Goal: Transaction & Acquisition: Purchase product/service

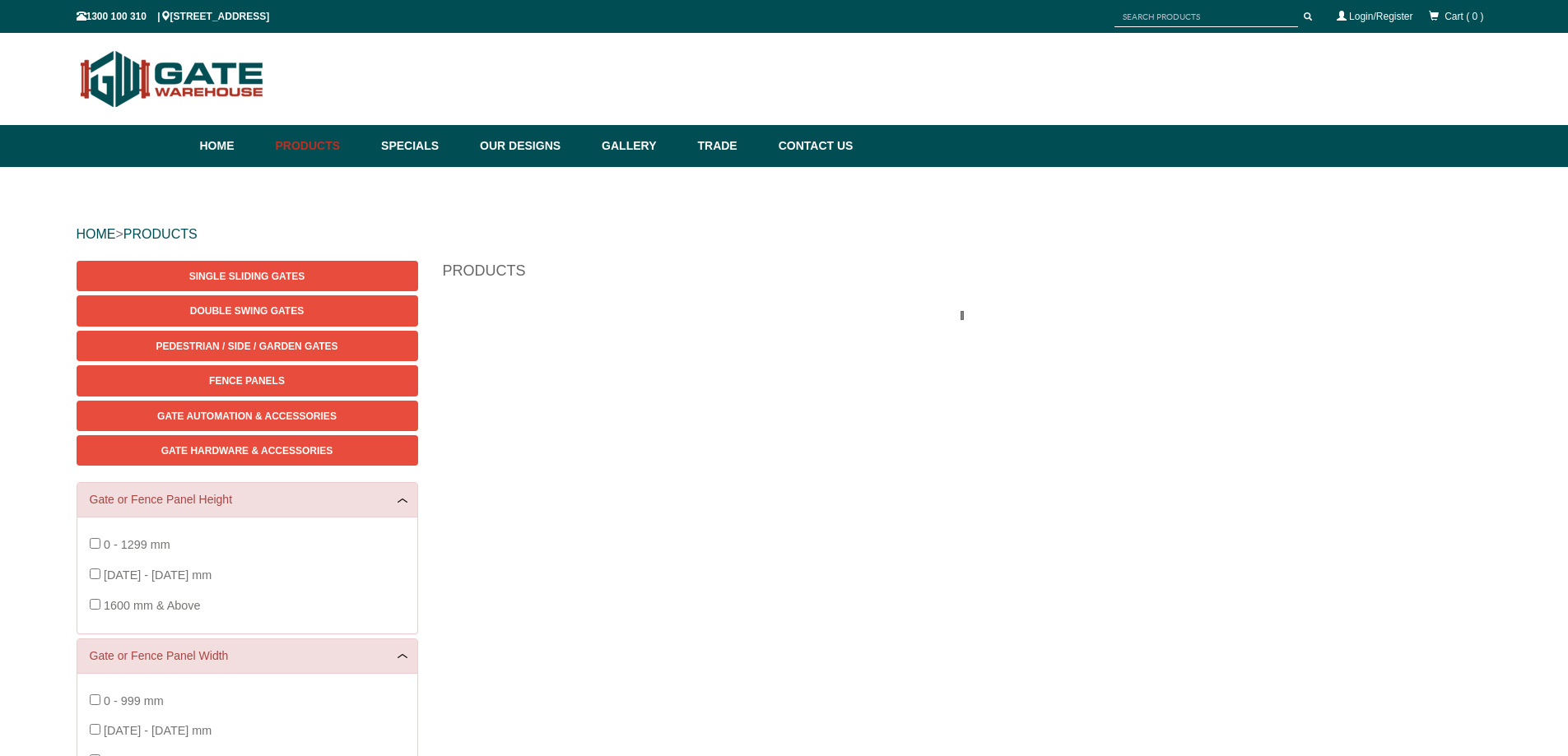
scroll to position [41, 0]
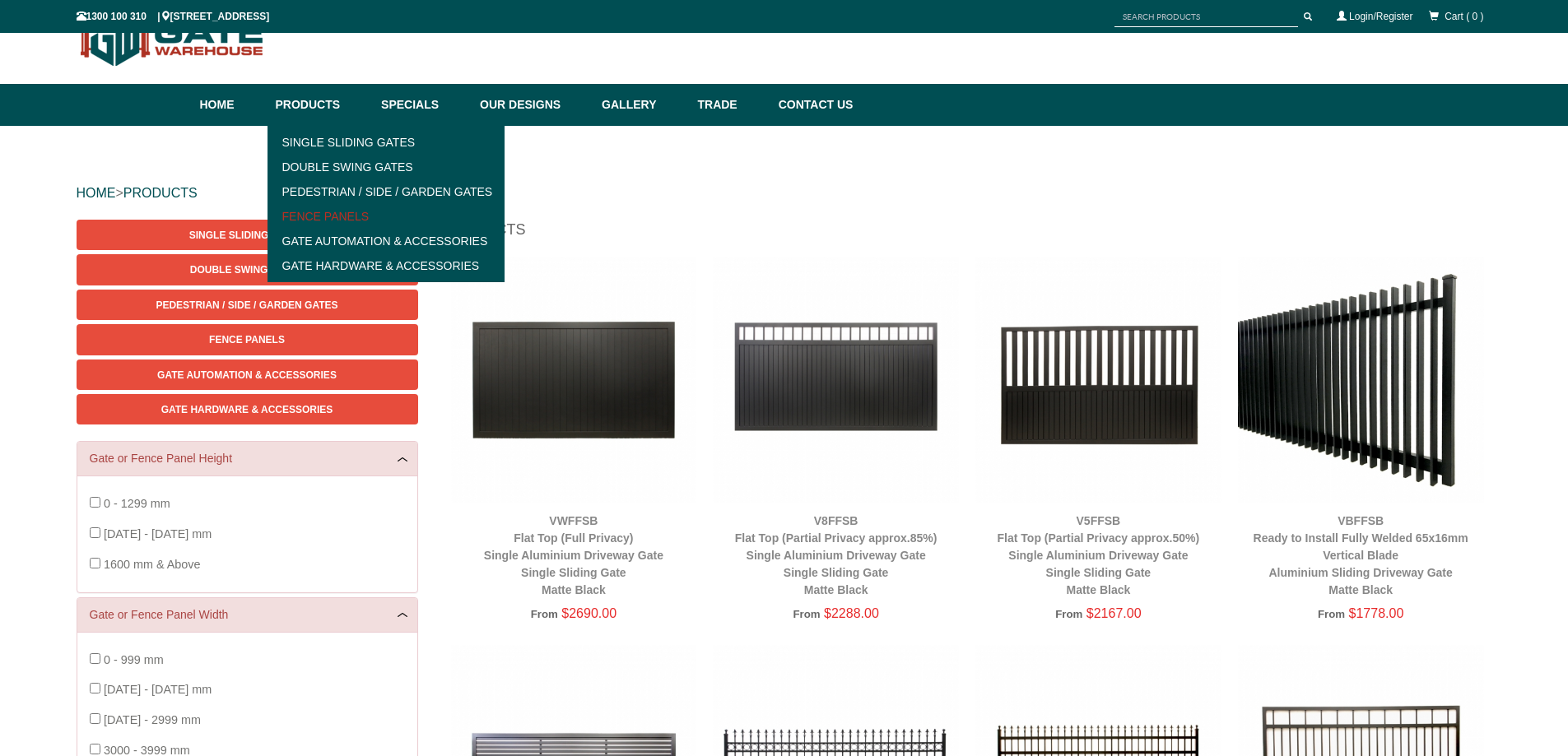
click at [331, 211] on link "Fence Panels" at bounding box center [386, 216] width 228 height 25
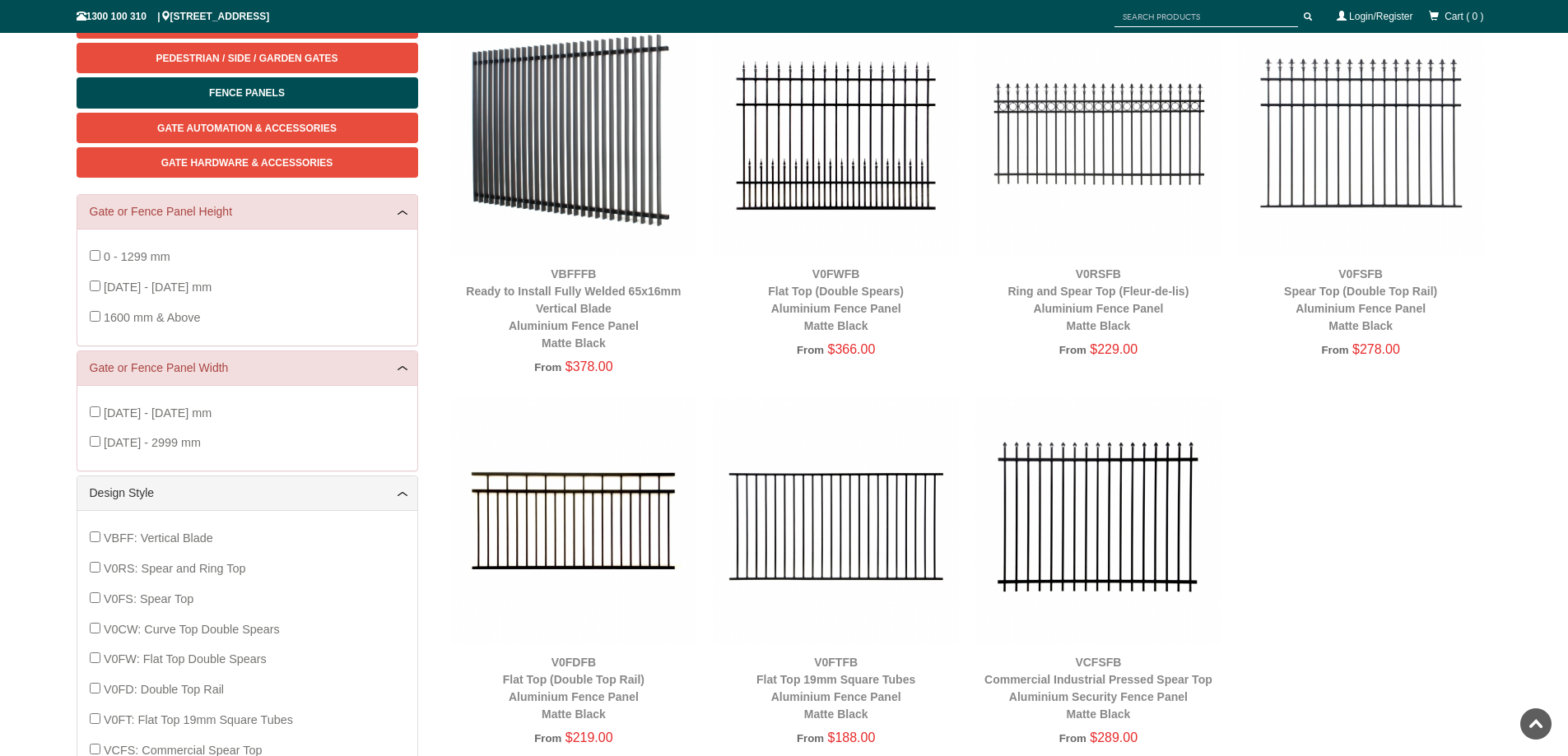
scroll to position [123, 0]
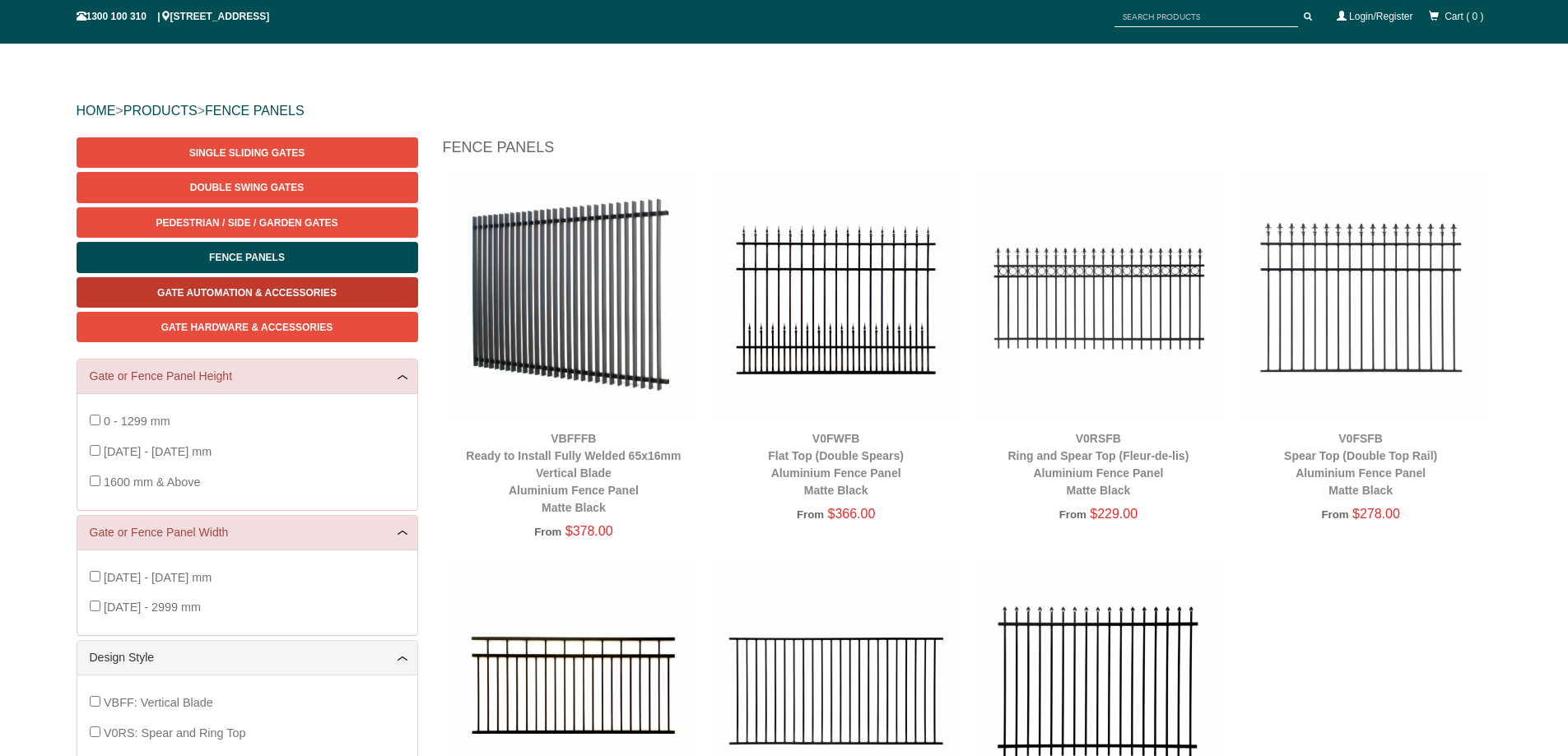
click at [264, 285] on link "Gate Automation & Accessories" at bounding box center [247, 292] width 342 height 30
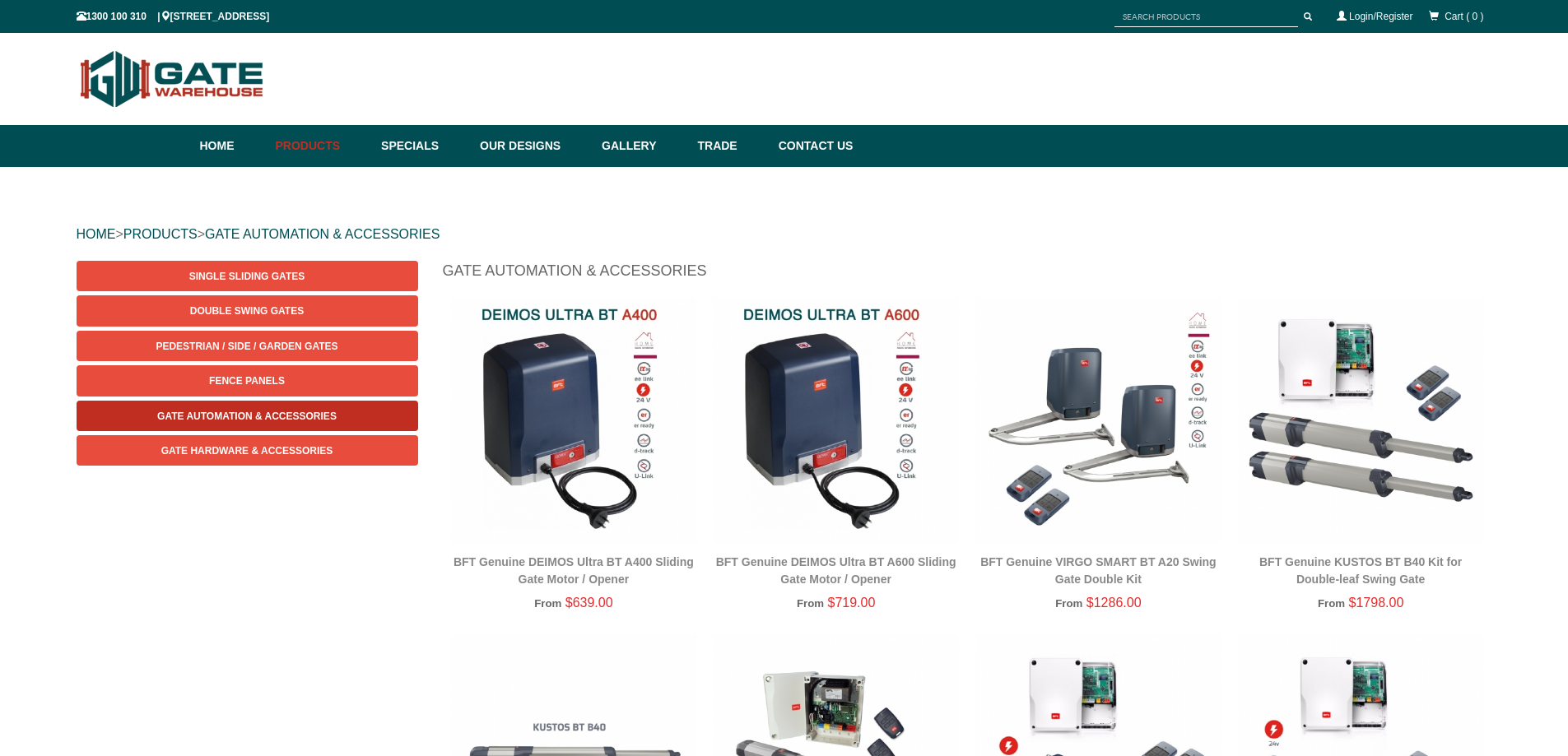
scroll to position [41, 0]
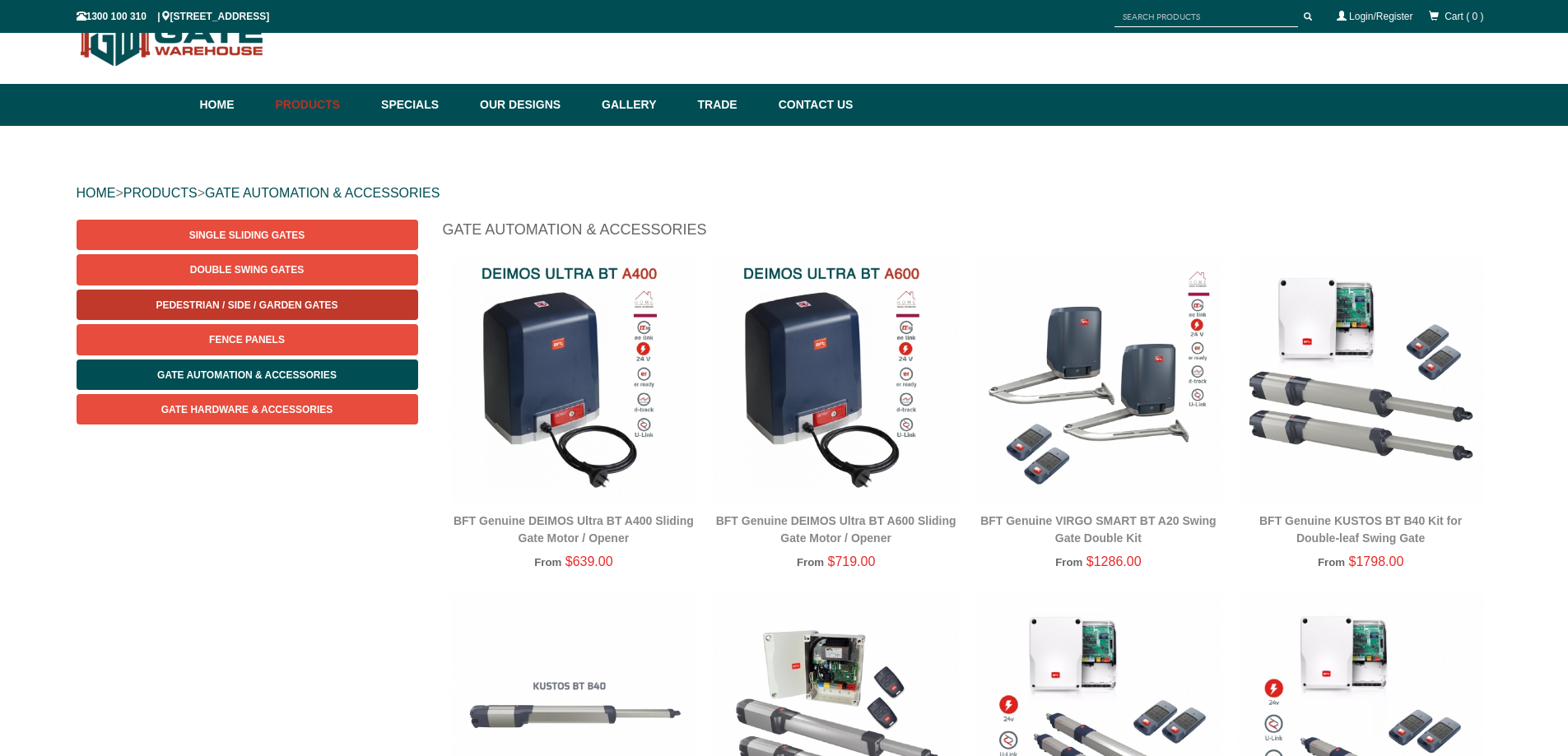
click at [258, 307] on span "Pedestrian / Side / Garden Gates" at bounding box center [246, 304] width 182 height 11
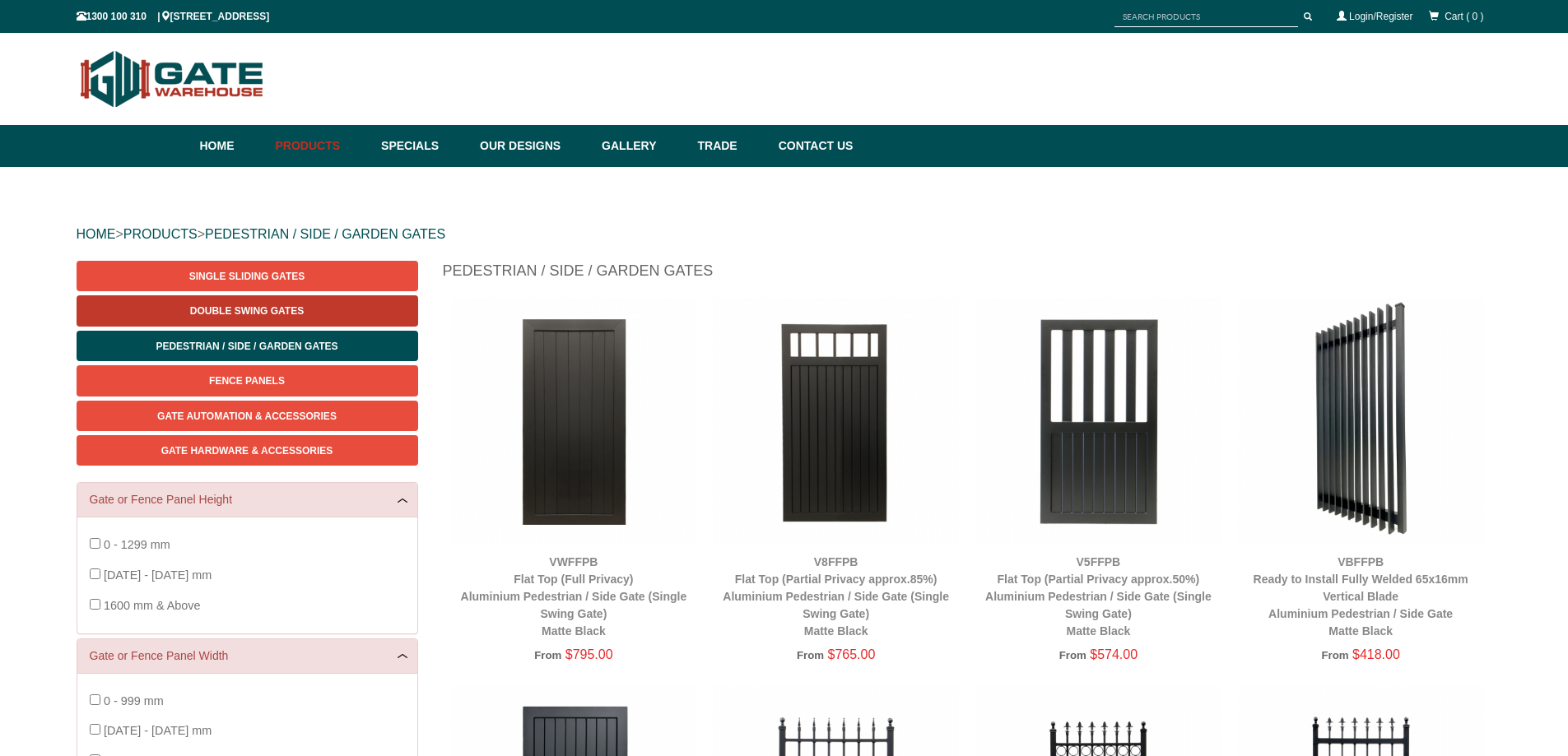
click at [281, 314] on span "Double Swing Gates" at bounding box center [247, 310] width 114 height 11
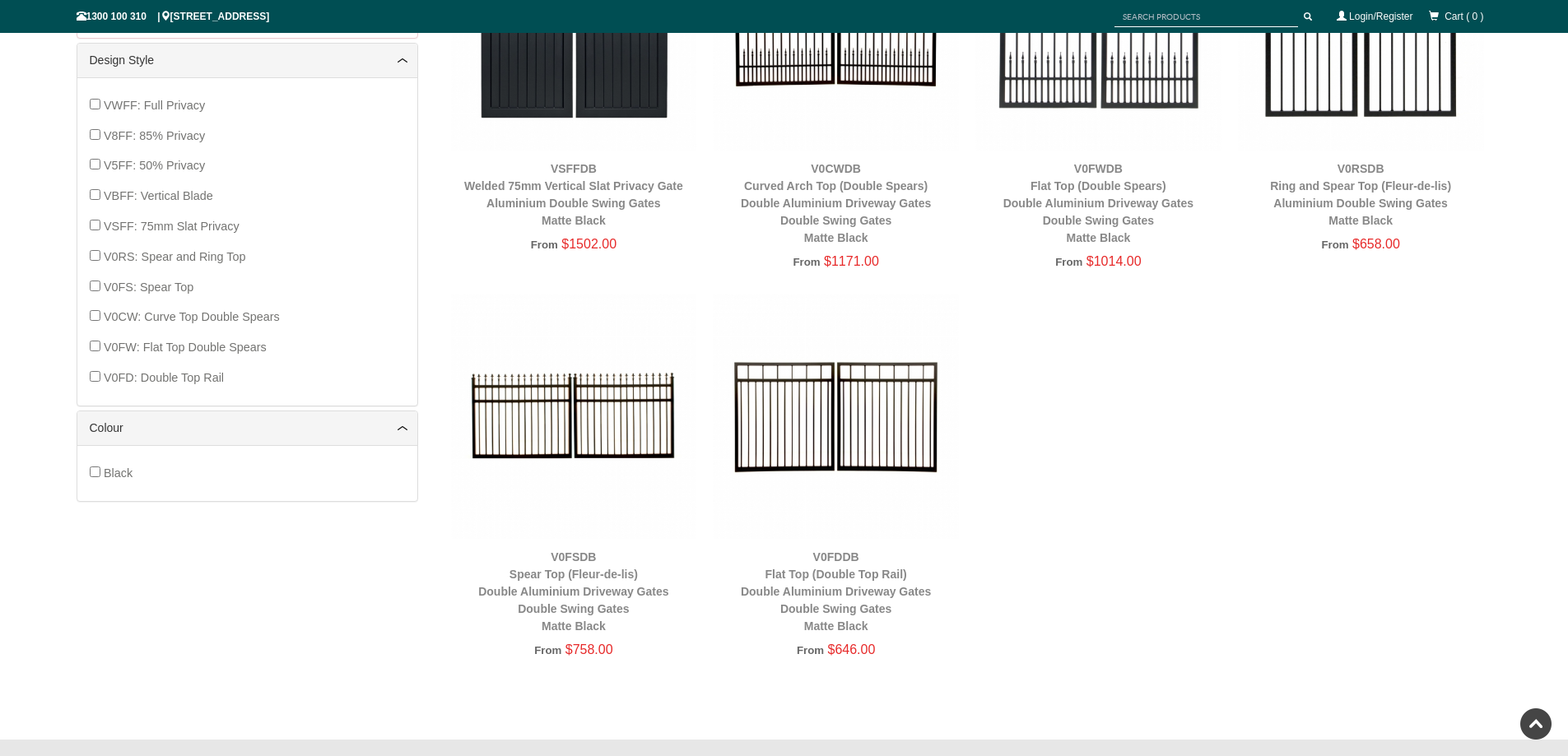
click at [808, 420] on img at bounding box center [836, 416] width 246 height 246
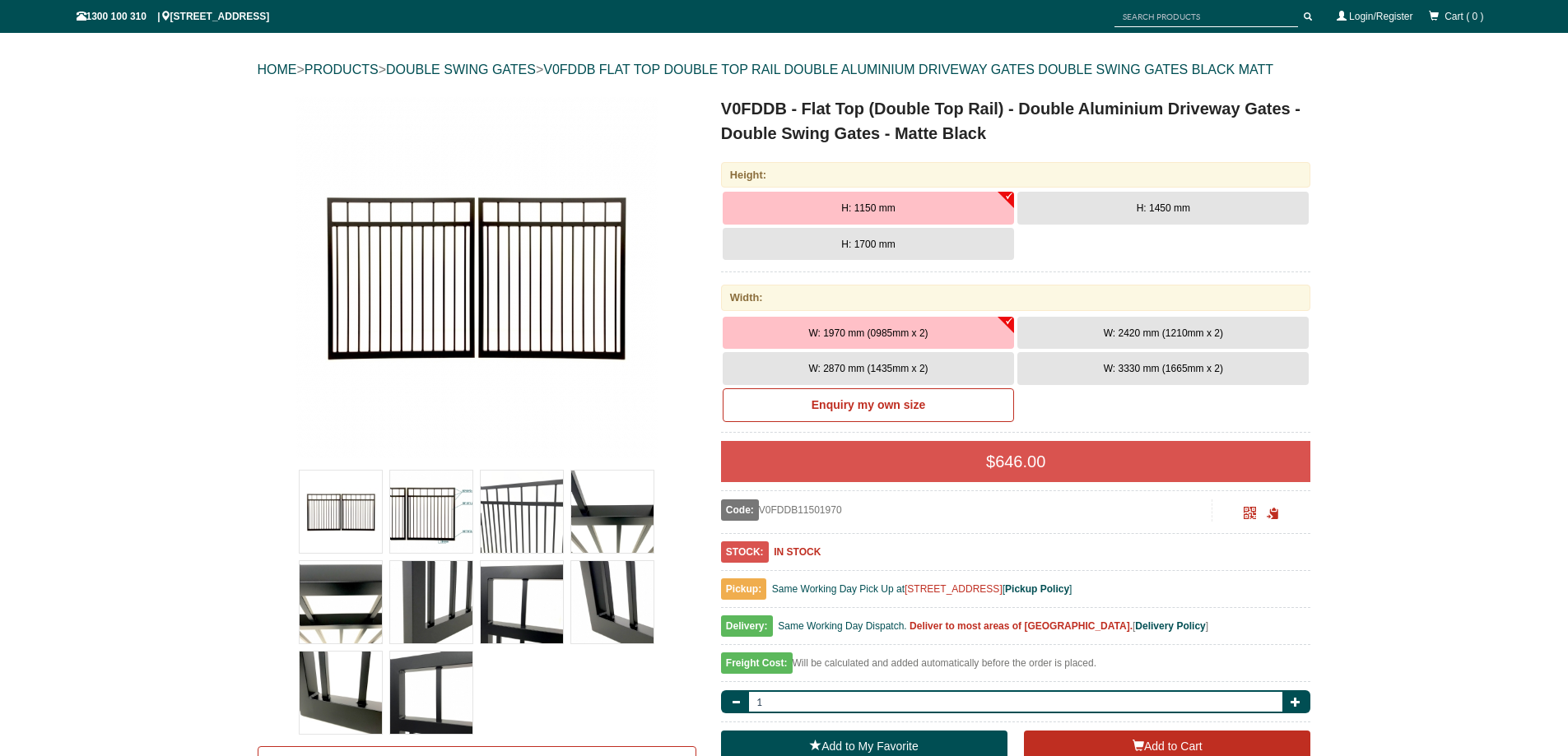
scroll to position [206, 0]
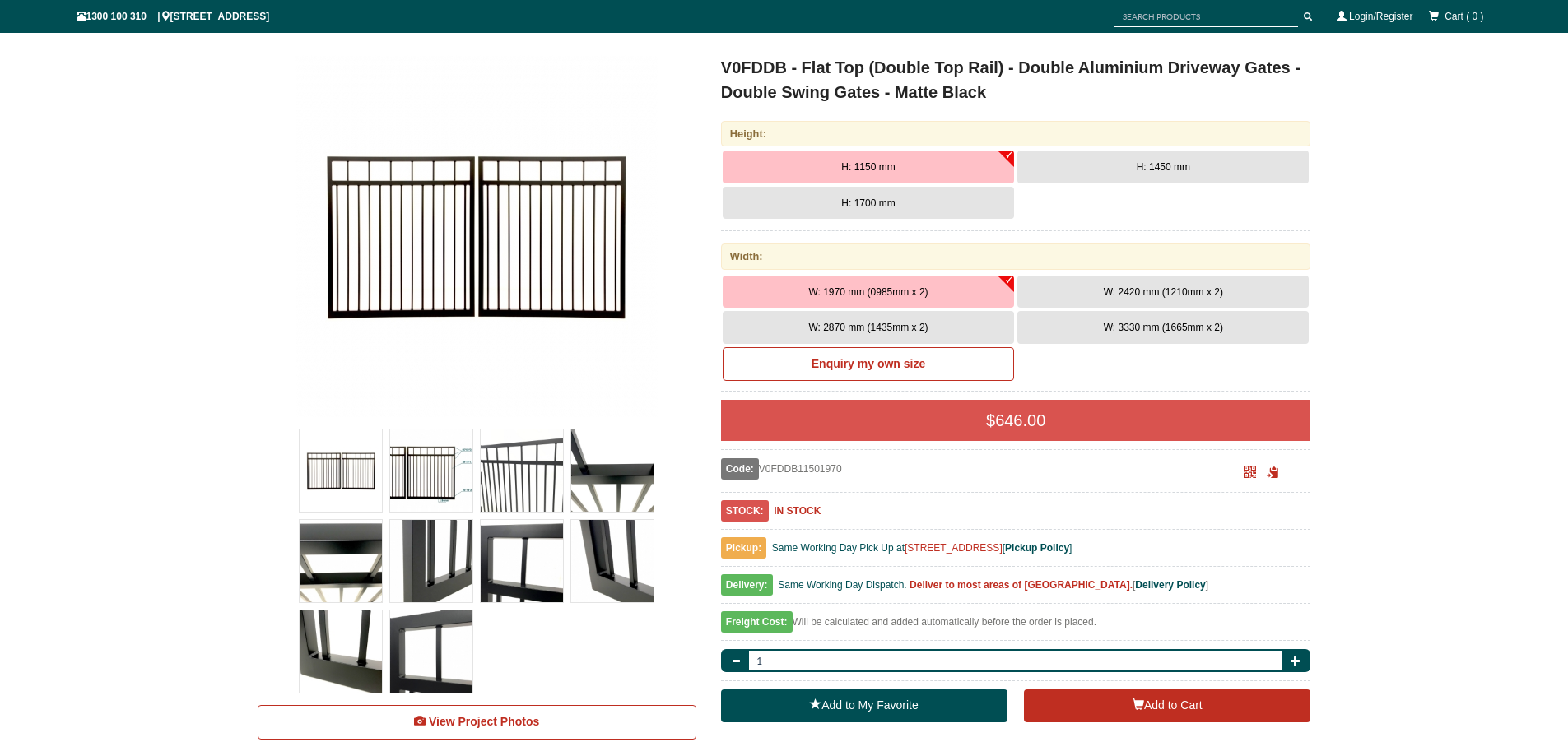
click at [623, 475] on img at bounding box center [613, 470] width 83 height 83
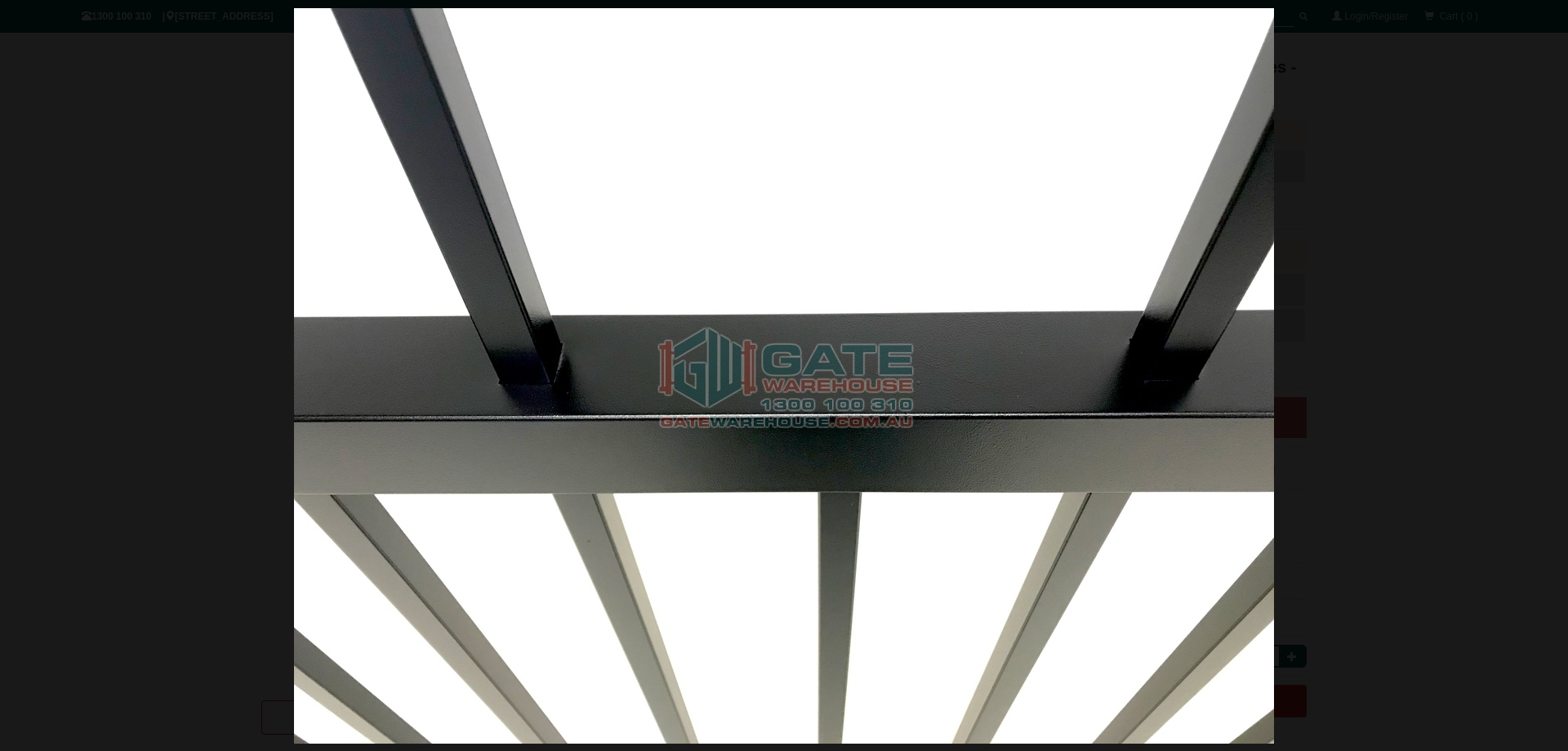
click at [1327, 174] on div at bounding box center [784, 375] width 1568 height 751
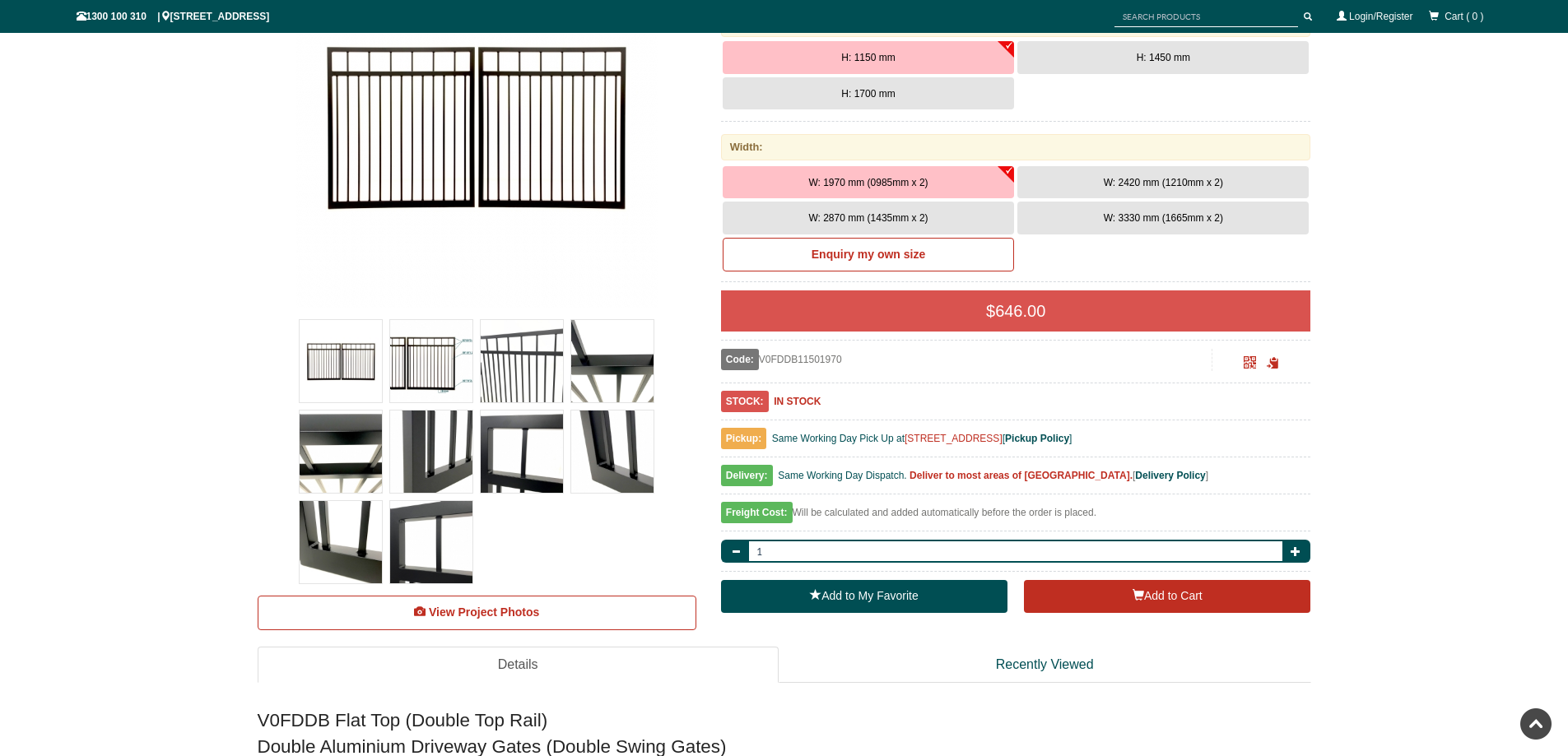
scroll to position [0, 0]
